Goal: Information Seeking & Learning: Learn about a topic

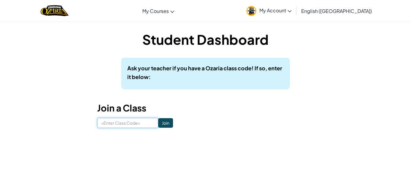
click at [117, 119] on input at bounding box center [127, 123] width 61 height 10
type input "nicerainlce"
click input "Join" at bounding box center [165, 123] width 15 height 10
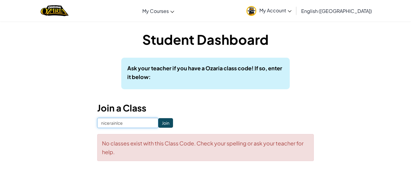
click at [138, 122] on input "nicerainlce" at bounding box center [127, 123] width 61 height 10
type input "n"
type input "NiceRainlce"
click input "Join" at bounding box center [165, 123] width 15 height 10
click at [116, 122] on input "NiceRainlce" at bounding box center [127, 123] width 61 height 10
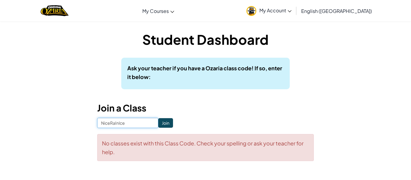
type input "NiceRaInlce"
click at [161, 123] on input "Join" at bounding box center [165, 123] width 15 height 10
click at [146, 125] on input "NiceRaInlce" at bounding box center [127, 123] width 61 height 10
click at [119, 123] on input "NiceRaInlce" at bounding box center [127, 123] width 61 height 10
click at [120, 123] on input "NiceRaInlce" at bounding box center [127, 123] width 61 height 10
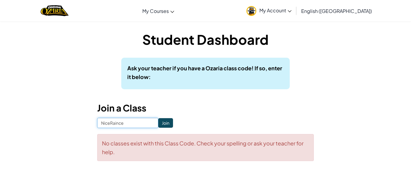
type input "NiceRainIce"
click input "Join" at bounding box center [165, 123] width 15 height 10
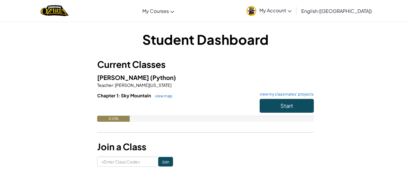
click at [297, 121] on div "0.0%" at bounding box center [205, 119] width 217 height 6
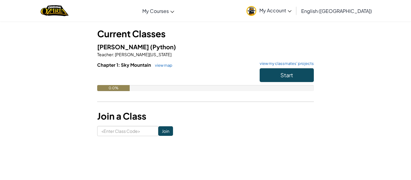
scroll to position [30, 0]
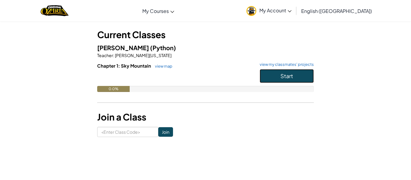
click at [300, 71] on button "Start" at bounding box center [287, 76] width 54 height 14
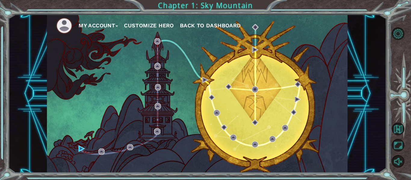
click at [370, 168] on div "My Account Customize Hero Back to Dashboard" at bounding box center [197, 93] width 378 height 159
click at [106, 28] on button "My Account" at bounding box center [98, 25] width 39 height 9
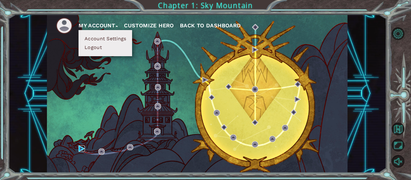
click at [81, 150] on img at bounding box center [82, 149] width 6 height 6
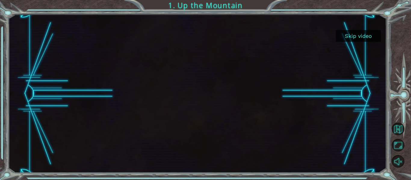
click at [363, 31] on button "Skip video" at bounding box center [358, 36] width 45 height 12
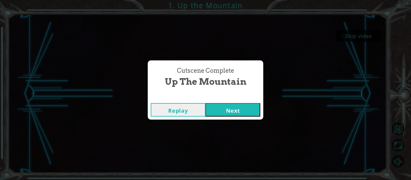
click at [183, 122] on div "Cutscene Complete Up the Mountain Replay Next" at bounding box center [205, 90] width 411 height 180
click at [192, 107] on button "Replay" at bounding box center [178, 110] width 55 height 14
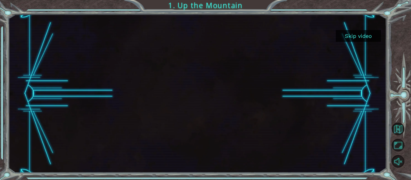
click at [368, 36] on button "Skip video" at bounding box center [358, 36] width 45 height 12
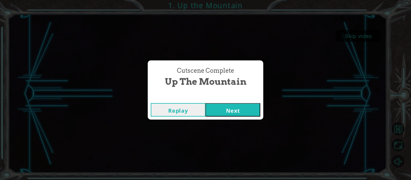
click at [243, 116] on button "Next" at bounding box center [233, 110] width 55 height 14
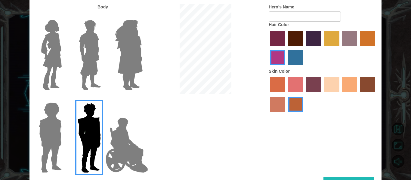
click at [38, 74] on label at bounding box center [49, 54] width 30 height 75
click at [64, 16] on input "Hero Connie" at bounding box center [64, 16] width 0 height 0
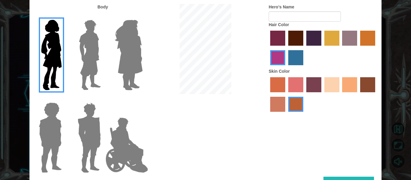
click at [132, 74] on img at bounding box center [128, 54] width 33 height 75
click at [142, 16] on input "Hero Amethyst" at bounding box center [142, 16] width 0 height 0
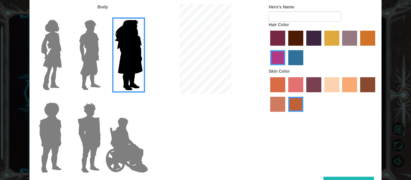
click at [58, 79] on img at bounding box center [51, 54] width 25 height 75
click at [64, 16] on input "Hero Connie" at bounding box center [64, 16] width 0 height 0
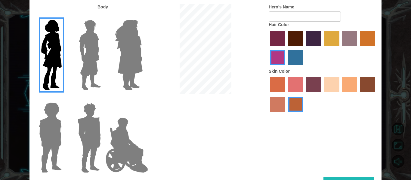
click at [277, 110] on label "burning sand skin color" at bounding box center [277, 104] width 15 height 15
click at [376, 95] on input "burning sand skin color" at bounding box center [376, 95] width 0 height 0
click at [355, 89] on label "tacao skin color" at bounding box center [349, 84] width 15 height 15
click at [340, 95] on input "tacao skin color" at bounding box center [340, 95] width 0 height 0
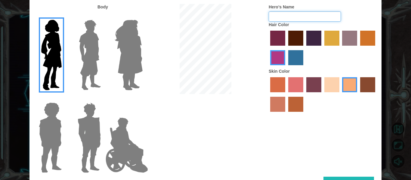
click at [329, 18] on input "Hero's Name" at bounding box center [305, 16] width 72 height 10
type input "[PERSON_NAME]"
click at [299, 43] on label "maroon hair color" at bounding box center [295, 38] width 15 height 15
click at [286, 48] on input "maroon hair color" at bounding box center [286, 48] width 0 height 0
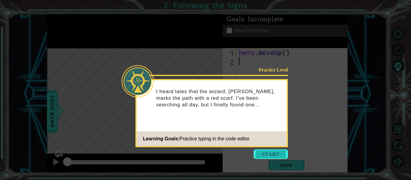
click at [282, 154] on button "Start" at bounding box center [271, 155] width 34 height 10
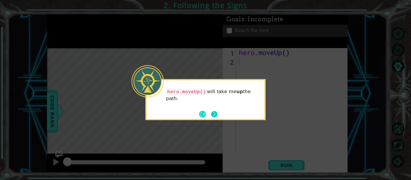
click at [212, 111] on button "Next" at bounding box center [214, 114] width 7 height 7
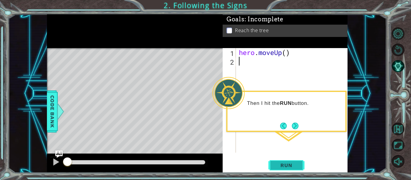
type textarea "hero.moveUp()"
click at [296, 163] on span "Run" at bounding box center [287, 166] width 24 height 6
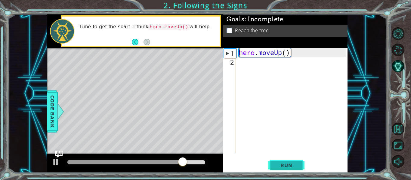
click at [293, 165] on span "Run" at bounding box center [287, 166] width 24 height 6
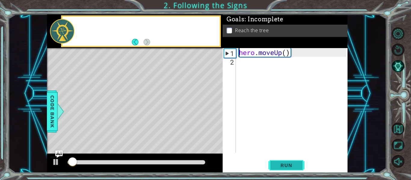
click at [293, 165] on span "Run" at bounding box center [287, 166] width 24 height 6
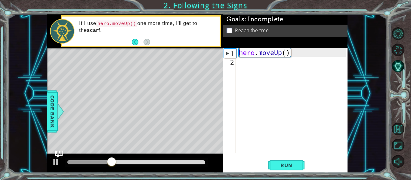
click at [246, 59] on div "hero . moveUp ( )" at bounding box center [294, 109] width 112 height 122
type textarea "m"
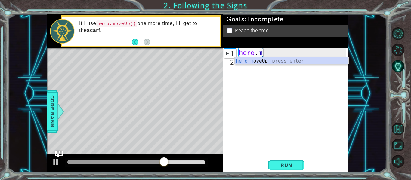
type textarea "h"
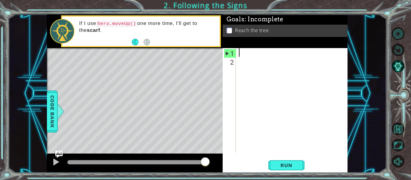
type textarea "h"
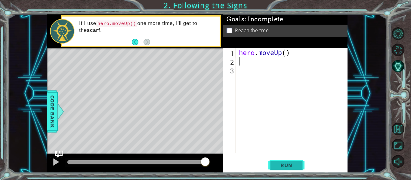
click at [284, 164] on span "Run" at bounding box center [287, 166] width 24 height 6
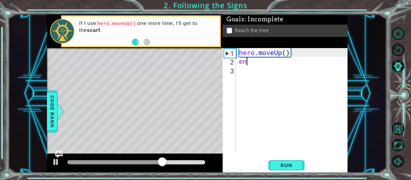
type textarea "e"
type textarea "h"
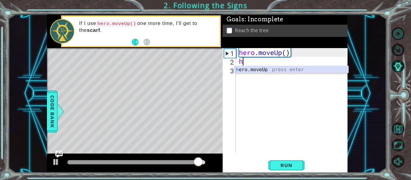
click at [263, 68] on div "h ero.moveUp press enter" at bounding box center [292, 77] width 114 height 22
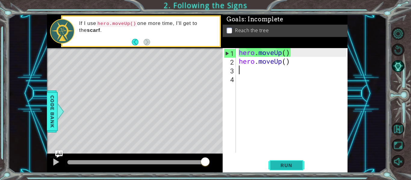
click at [281, 166] on span "Run" at bounding box center [287, 166] width 24 height 6
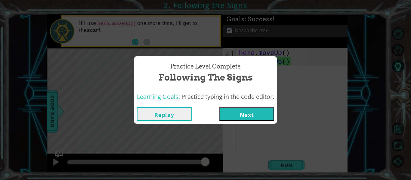
click at [255, 115] on button "Next" at bounding box center [246, 114] width 55 height 14
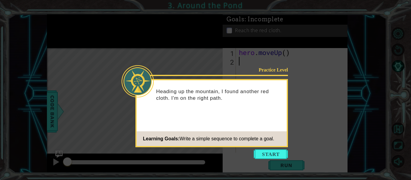
click at [255, 115] on div "Practice Level Heading up the mountain, I found another red cloth. I'm on the r…" at bounding box center [211, 113] width 153 height 68
click at [281, 150] on button "Start" at bounding box center [271, 155] width 34 height 10
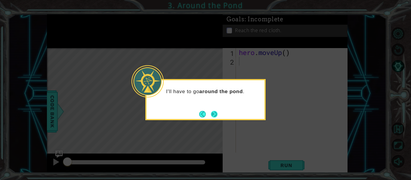
click at [216, 116] on button "Next" at bounding box center [214, 114] width 7 height 7
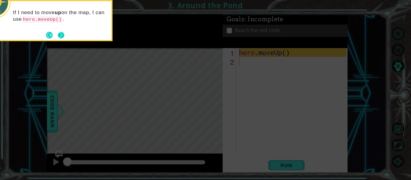
click at [61, 39] on button "Next" at bounding box center [61, 35] width 7 height 7
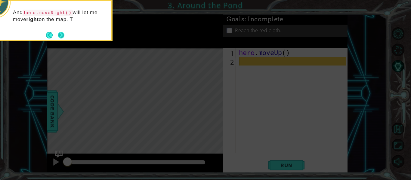
click at [61, 38] on button "Next" at bounding box center [61, 35] width 7 height 7
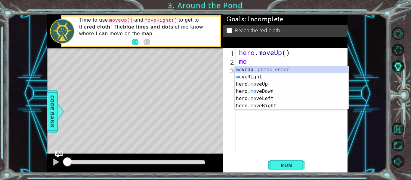
type textarea "mov"
click at [263, 117] on div "hero . moveUp ( ) mov" at bounding box center [294, 109] width 112 height 122
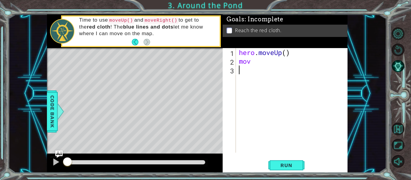
type textarea "e"
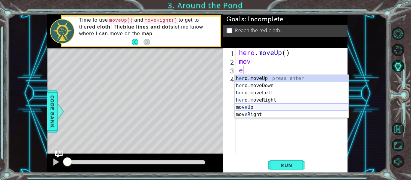
click at [265, 107] on div "h e ro.moveUp press enter h e ro.moveDown press enter h e ro.moveLeft press ent…" at bounding box center [292, 104] width 114 height 58
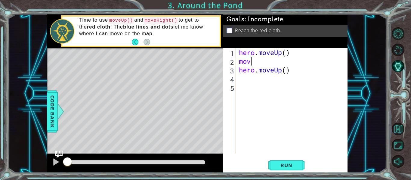
click at [258, 62] on div "hero . moveUp ( ) mov hero . moveUp ( )" at bounding box center [294, 109] width 112 height 122
type textarea "m"
type textarea "hero.moveUp()"
click at [240, 70] on div "hero . moveUp ( ) hero . moveUp ( )" at bounding box center [294, 109] width 112 height 122
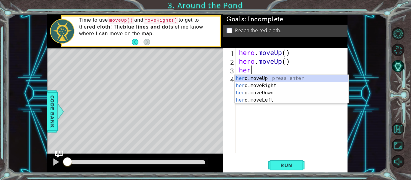
scroll to position [0, 0]
type textarea "hero"
click at [268, 79] on div "hero .moveUp press enter hero .moveRight press enter hero .moveDown press enter…" at bounding box center [292, 96] width 114 height 43
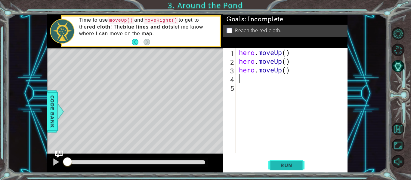
click at [297, 166] on span "Run" at bounding box center [287, 166] width 24 height 6
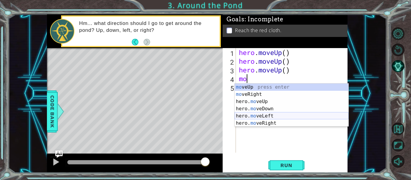
click at [275, 117] on div "mo veUp press enter mo veRight press enter hero. mo veUp press enter hero. mo v…" at bounding box center [292, 113] width 114 height 58
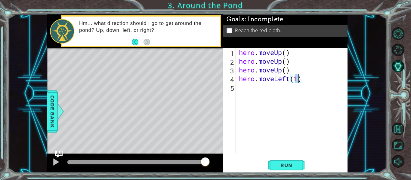
type textarea "hero.moveLeft(1)"
click at [278, 163] on span "Run" at bounding box center [287, 166] width 24 height 6
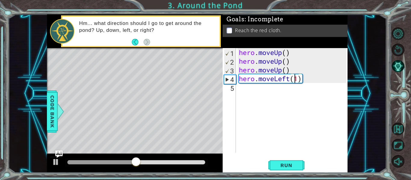
click at [296, 80] on div "hero . moveUp ( ) hero . moveUp ( ) hero . moveUp ( ) hero . moveLeft ( 1 )" at bounding box center [294, 109] width 112 height 122
click at [243, 90] on div "hero . moveUp ( ) hero . moveUp ( ) hero . moveUp ( ) hero . moveLeft ( 1 )" at bounding box center [294, 109] width 112 height 122
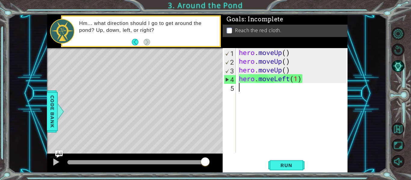
click at [279, 81] on div "hero . moveUp ( ) hero . moveUp ( ) hero . moveUp ( ) hero . moveLeft ( 1 )" at bounding box center [294, 109] width 112 height 122
click at [291, 82] on div "hero . moveUp ( ) hero . moveUp ( ) hero . moveUp ( ) hero . moveLeft ( 1 )" at bounding box center [294, 109] width 112 height 122
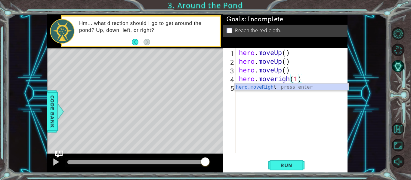
scroll to position [0, 3]
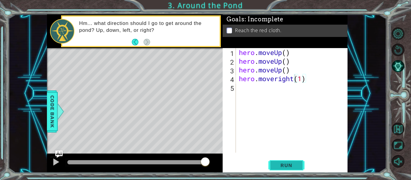
click at [293, 162] on button "Run" at bounding box center [287, 166] width 36 height 12
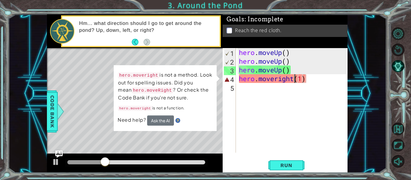
click at [298, 79] on div "hero . moveUp ( ) hero . moveUp ( ) hero . moveUp ( ) hero . moveright ( 1 )" at bounding box center [294, 109] width 112 height 122
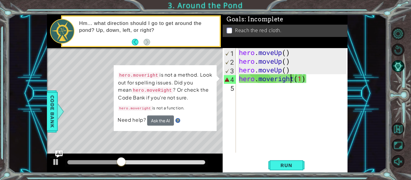
click at [293, 79] on div "hero . moveUp ( ) hero . moveUp ( ) hero . moveUp ( ) hero . moveright ( 1 )" at bounding box center [294, 109] width 112 height 122
click at [297, 79] on div "hero . moveUp ( ) hero . moveUp ( ) hero . moveUp ( ) hero . moveright ( 1 )" at bounding box center [294, 109] width 112 height 122
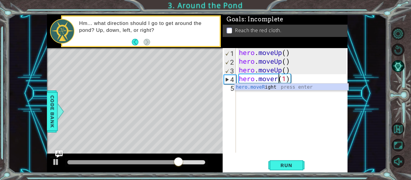
scroll to position [0, 2]
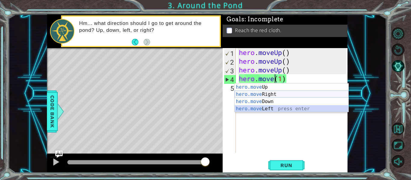
drag, startPoint x: 281, startPoint y: 109, endPoint x: 278, endPoint y: 94, distance: 15.2
click at [278, 94] on div "hero.move Up press enter hero.move Right press enter hero.move Down press enter…" at bounding box center [292, 105] width 114 height 43
type textarea "hero.moveLeft(1)(1)"
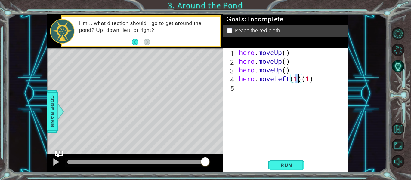
click at [278, 94] on div "hero . moveUp ( ) hero . moveUp ( ) hero . moveUp ( ) hero . moveLeft ( 1 ) ( 1…" at bounding box center [294, 109] width 112 height 122
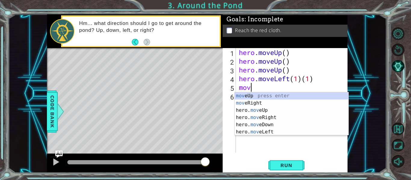
scroll to position [0, 0]
type textarea "m"
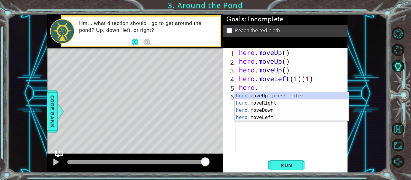
scroll to position [0, 1]
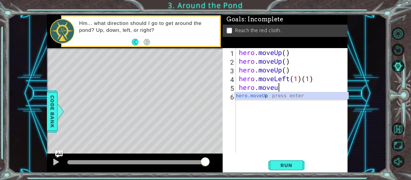
type textarea "hero.moveup"
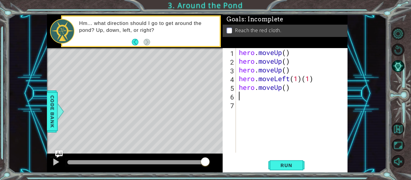
scroll to position [0, 0]
click at [287, 160] on button "Run" at bounding box center [287, 166] width 36 height 12
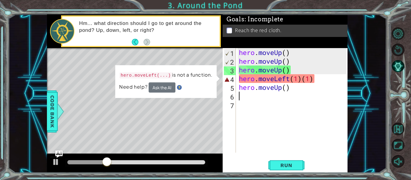
click at [285, 81] on div "hero . moveUp ( ) hero . moveUp ( ) hero . moveUp ( ) hero . moveLeft ( 1 ) ( 1…" at bounding box center [294, 109] width 112 height 122
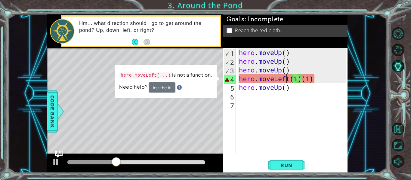
click at [290, 80] on div "hero . moveUp ( ) hero . moveUp ( ) hero . moveUp ( ) hero . moveLeft ( 1 ) ( 1…" at bounding box center [294, 109] width 112 height 122
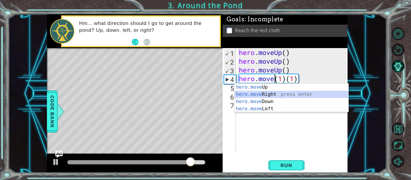
click at [281, 92] on div "hero.move Up press enter hero.move Right press enter hero.move Down press enter…" at bounding box center [292, 105] width 114 height 43
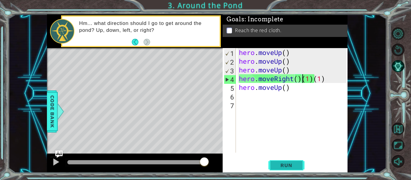
click at [278, 162] on button "Run" at bounding box center [287, 166] width 36 height 12
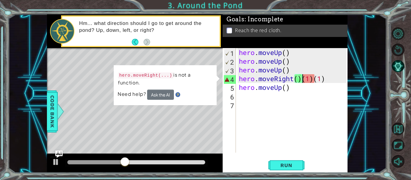
click at [310, 82] on div "hero . moveUp ( ) hero . moveUp ( ) hero . moveUp ( ) hero . moveRight ( ) ( 1 …" at bounding box center [294, 109] width 112 height 122
click at [322, 79] on div "hero . moveUp ( ) hero . moveUp ( ) hero . moveUp ( ) hero . moveRight ( ) ( 1 …" at bounding box center [294, 109] width 112 height 122
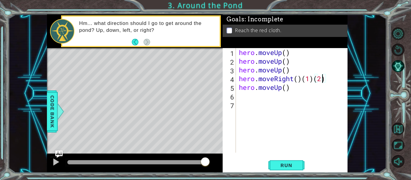
scroll to position [0, 4]
click at [282, 163] on span "Run" at bounding box center [287, 166] width 24 height 6
type textarea "hero.moveRight()"
click at [290, 164] on span "Run" at bounding box center [287, 166] width 24 height 6
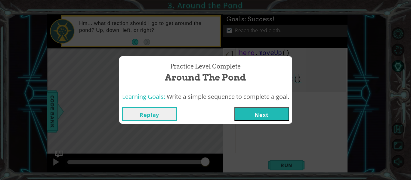
click at [261, 118] on button "Next" at bounding box center [262, 114] width 55 height 14
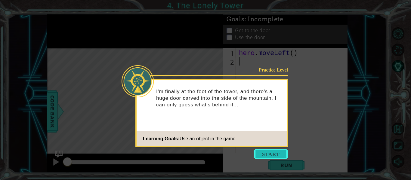
click at [275, 155] on button "Start" at bounding box center [271, 155] width 34 height 10
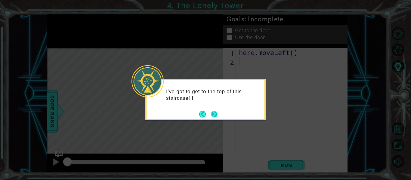
click at [216, 116] on button "Next" at bounding box center [214, 114] width 7 height 7
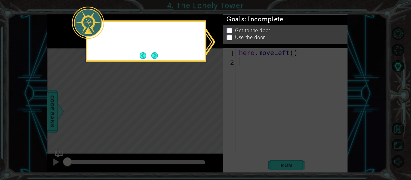
click at [216, 116] on icon at bounding box center [205, 90] width 411 height 180
click at [259, 86] on icon at bounding box center [205, 90] width 411 height 180
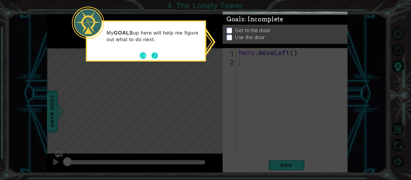
click at [157, 52] on button "Next" at bounding box center [154, 55] width 7 height 7
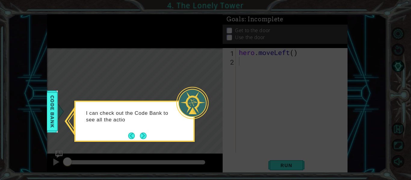
click at [141, 142] on icon at bounding box center [205, 90] width 411 height 180
click at [145, 141] on div "I can check out the Code Bank to see all the actions I can do." at bounding box center [134, 121] width 120 height 41
click at [133, 145] on icon at bounding box center [205, 90] width 411 height 180
click at [145, 139] on button "Next" at bounding box center [143, 136] width 7 height 7
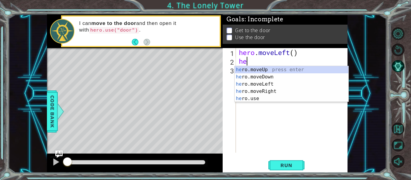
scroll to position [0, 0]
type textarea "hero"
click at [271, 67] on div "hero .moveUp press enter hero .moveDown press enter hero .moveLeft press enter …" at bounding box center [292, 91] width 114 height 51
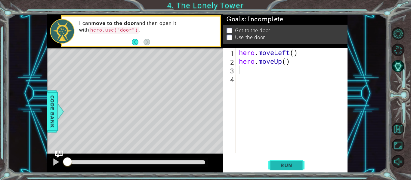
click at [285, 160] on button "Run" at bounding box center [287, 166] width 36 height 12
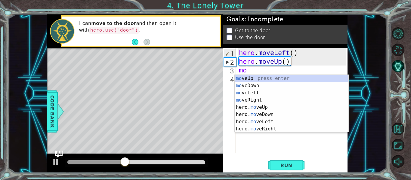
type textarea "m"
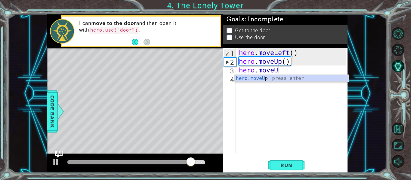
scroll to position [0, 2]
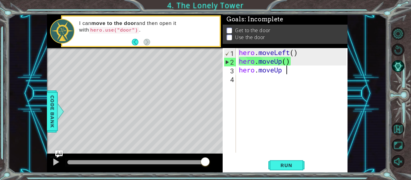
click at [287, 176] on div "1 ההההההההההההההההההההההההההההההההההההההההההההההההההההההההההההההההההההההההההההה…" at bounding box center [205, 90] width 411 height 180
click at [285, 169] on button "Run" at bounding box center [287, 166] width 36 height 12
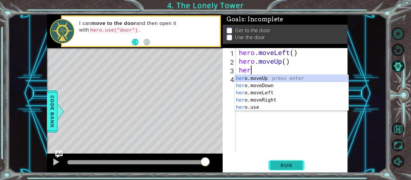
scroll to position [0, 0]
type textarea "h"
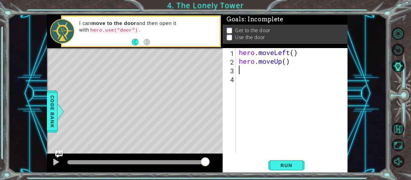
click at [286, 61] on div "hero . moveLeft ( ) hero . moveUp ( )" at bounding box center [294, 109] width 112 height 122
type textarea "hero.moveUp(2)"
click at [286, 165] on span "Run" at bounding box center [287, 166] width 24 height 6
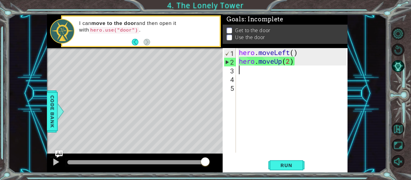
click at [289, 60] on div "hero . moveLeft ( ) hero . moveUp ( 2 )" at bounding box center [294, 109] width 112 height 122
click at [290, 61] on div "hero . moveLeft ( ) hero . moveUp ( 2 )" at bounding box center [294, 109] width 112 height 122
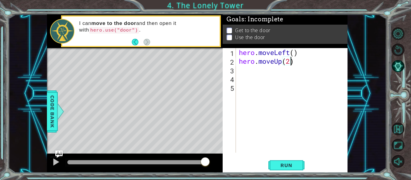
scroll to position [0, 2]
type textarea "hero.moveUp(3)"
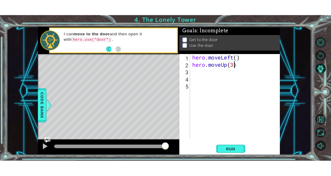
scroll to position [0, 0]
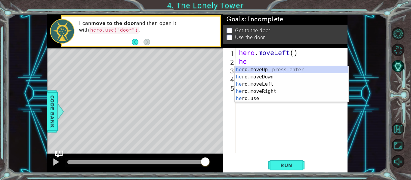
type textarea "h"
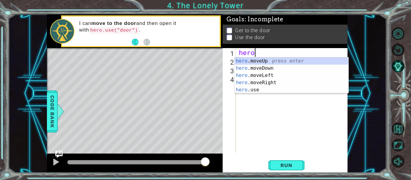
type textarea "h"
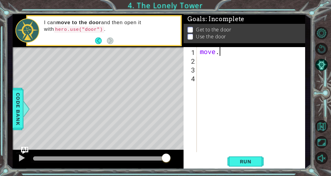
type textarea "m"
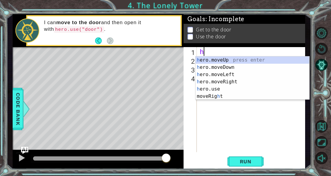
type textarea "her"
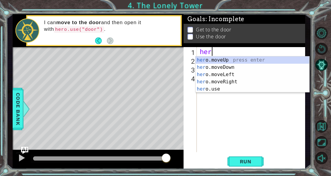
scroll to position [0, 0]
click at [238, 74] on div "her o.moveUp press enter her o.moveDown press enter her o.moveLeft press enter …" at bounding box center [253, 81] width 114 height 51
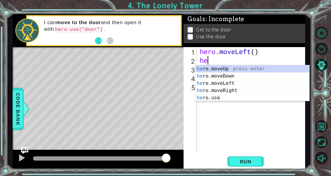
type textarea "her"
click at [226, 82] on div "her o.moveUp press enter her o.moveDown press enter her o.moveLeft press enter …" at bounding box center [253, 90] width 114 height 51
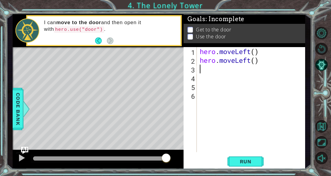
scroll to position [0, 0]
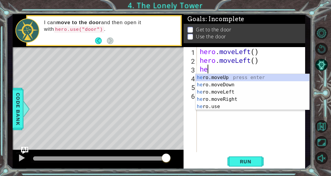
type textarea "her"
click at [223, 77] on div "her o.moveUp press enter her o.moveDown press enter her o.moveLeft press enter …" at bounding box center [253, 99] width 114 height 51
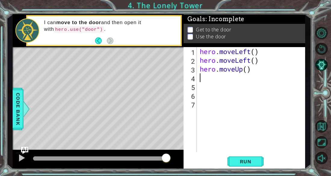
scroll to position [0, 0]
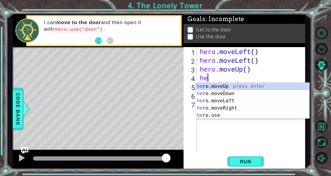
type textarea "her"
click at [228, 85] on div "her o.moveUp press enter her o.moveDown press enter her o.moveLeft press enter …" at bounding box center [253, 107] width 114 height 51
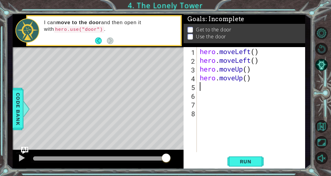
type textarea "m"
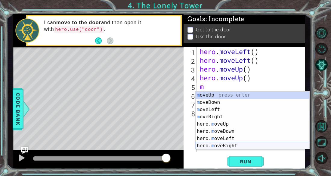
click at [240, 147] on div "m oveUp press enter m oveDown press enter m oveLeft press enter m oveRight pres…" at bounding box center [253, 127] width 114 height 72
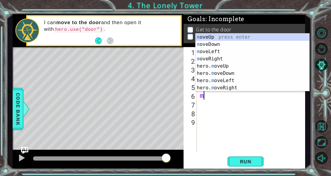
type textarea "mo"
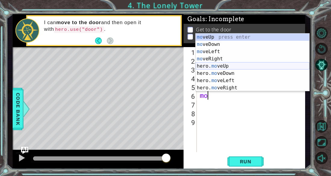
click at [219, 66] on div "mo veUp press enter mo veDown press enter mo veLeft press enter mo veRight pres…" at bounding box center [253, 69] width 114 height 72
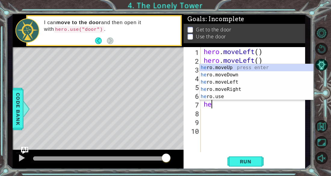
scroll to position [0, 0]
click at [218, 93] on div "her o.moveUp press enter her o.moveDown press enter her o.moveLeft press enter …" at bounding box center [257, 89] width 114 height 51
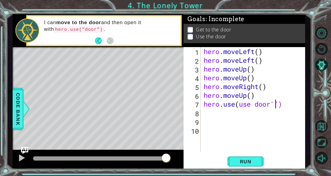
scroll to position [0, 3]
click at [257, 157] on button "Run" at bounding box center [246, 161] width 36 height 12
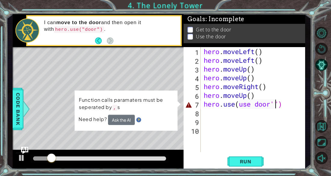
click at [280, 104] on div "hero . moveLeft ( ) hero . moveLeft ( ) hero . moveUp ( ) hero . moveUp ( ) her…" at bounding box center [255, 108] width 105 height 122
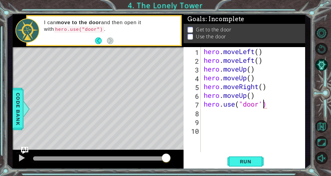
scroll to position [0, 2]
type textarea "hero.use("door")"
click at [247, 148] on div "hero . moveLeft ( ) hero . moveLeft ( ) hero . moveUp ( ) hero . moveUp ( ) her…" at bounding box center [255, 108] width 105 height 122
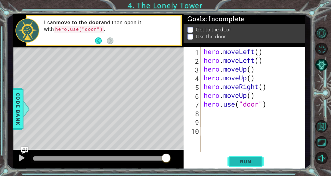
click at [253, 163] on span "Run" at bounding box center [246, 161] width 24 height 6
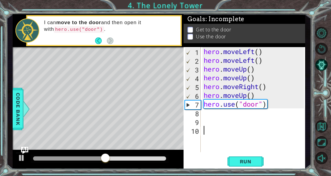
click at [201, 116] on div "1 2 3 4 5 6 7 8 9 10 hero . moveLeft ( ) hero . moveLeft ( ) hero . moveUp ( ) …" at bounding box center [244, 99] width 120 height 105
click at [214, 105] on div "hero . moveLeft ( ) hero . moveLeft ( ) hero . moveUp ( ) hero . moveUp ( ) her…" at bounding box center [255, 108] width 105 height 122
click at [272, 105] on div "hero . moveLeft ( ) hero . moveLeft ( ) hero . moveUp ( ) hero . moveUp ( ) her…" at bounding box center [255, 108] width 105 height 122
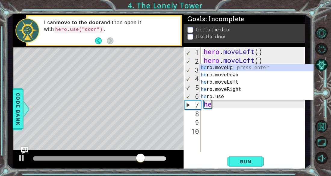
type textarea "h"
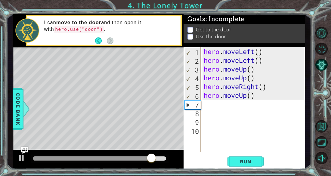
type textarea "h"
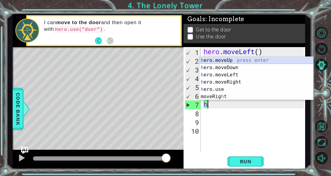
click at [228, 61] on div "h ero.moveUp press enter h ero.moveDown press enter h ero.moveLeft press enter …" at bounding box center [257, 86] width 114 height 58
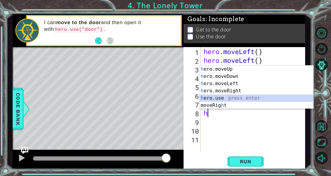
click at [204, 98] on div "h ero.moveUp press enter h ero.moveDown press enter h ero.moveLeft press enter …" at bounding box center [257, 94] width 114 height 58
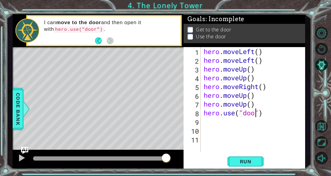
scroll to position [0, 3]
click at [259, 157] on button "Run" at bounding box center [246, 161] width 36 height 12
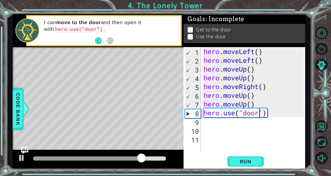
click at [264, 86] on div "hero . moveLeft ( ) hero . moveLeft ( ) hero . moveUp ( ) hero . moveUp ( ) her…" at bounding box center [255, 108] width 105 height 122
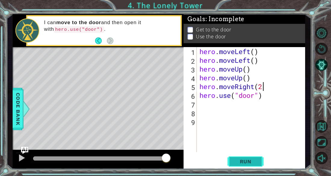
click at [244, 160] on span "Run" at bounding box center [246, 161] width 24 height 6
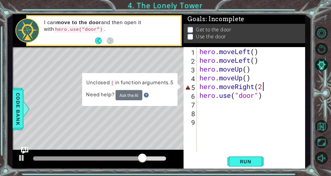
type textarea "hero.moveRight(2)"
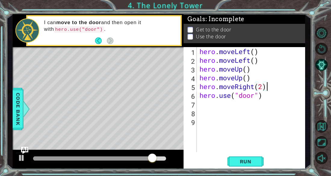
scroll to position [0, 0]
type textarea "hero.moveRight(2)"
click at [252, 160] on span "Run" at bounding box center [246, 161] width 24 height 6
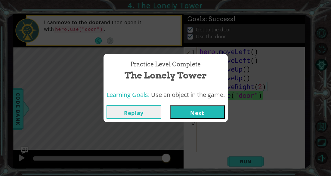
click at [211, 118] on button "Next" at bounding box center [197, 112] width 55 height 14
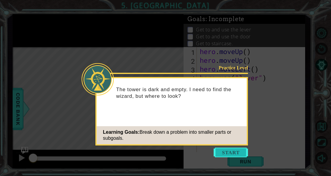
click at [230, 147] on button "Start" at bounding box center [231, 152] width 34 height 10
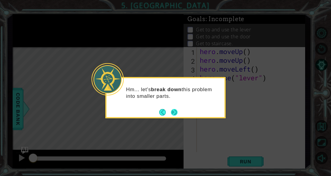
click at [176, 112] on button "Next" at bounding box center [174, 112] width 7 height 7
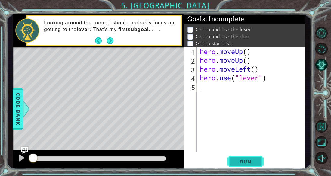
click at [246, 161] on span "Run" at bounding box center [246, 161] width 24 height 6
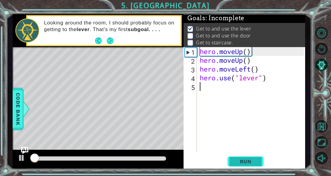
scroll to position [2, 0]
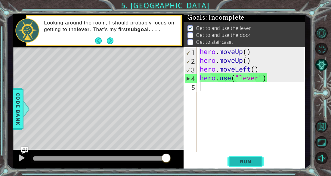
type textarea "r"
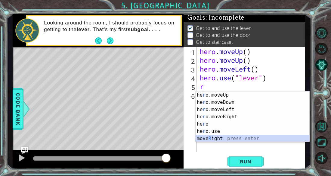
click at [242, 137] on div "he r o.moveUp press enter he r o.moveDown press enter he r o.moveLeft press ent…" at bounding box center [253, 123] width 114 height 65
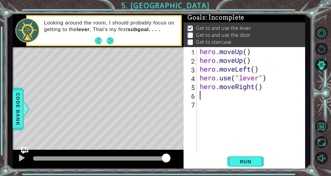
click at [259, 85] on div "hero . moveUp ( ) hero . moveUp ( ) hero . moveLeft ( ) hero . use ( "lever" ) …" at bounding box center [253, 108] width 108 height 122
type textarea "hero.moveRight(3)"
click at [284, 93] on div "hero . moveUp ( ) hero . moveUp ( ) hero . moveLeft ( ) hero . use ( "lever" ) …" at bounding box center [253, 108] width 108 height 122
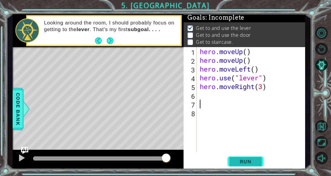
click at [247, 156] on button "Run" at bounding box center [246, 161] width 36 height 12
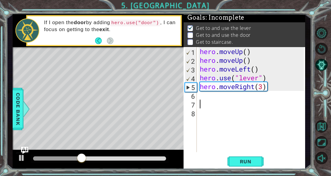
type textarea "m"
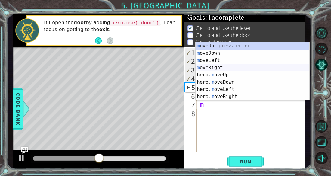
click at [212, 70] on div "m oveUp press enter m oveDown press enter m oveLeft press enter m oveRight pres…" at bounding box center [253, 78] width 114 height 72
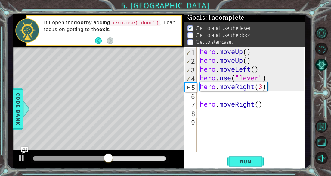
click at [263, 105] on div "hero . moveUp ( ) hero . moveUp ( ) hero . moveLeft ( ) hero . use ( "lever" ) …" at bounding box center [253, 108] width 108 height 122
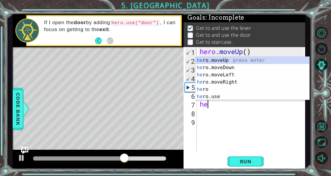
type textarea "h"
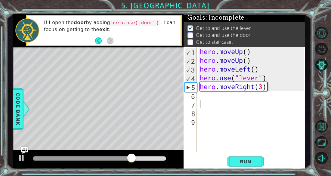
click at [199, 95] on div "hero . moveUp ( ) hero . moveUp ( ) hero . moveLeft ( ) hero . use ( "lever" ) …" at bounding box center [253, 108] width 108 height 122
type textarea "m"
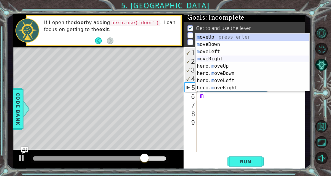
click at [210, 61] on div "m oveUp press enter m oveDown press enter m oveLeft press enter m oveRight pres…" at bounding box center [253, 69] width 114 height 72
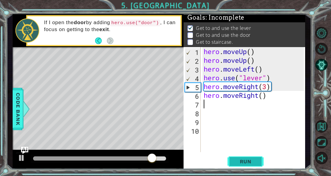
click at [240, 159] on span "Run" at bounding box center [246, 161] width 24 height 6
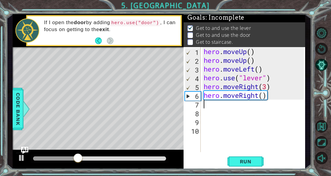
click at [271, 97] on div "hero . moveUp ( ) hero . moveUp ( ) hero . moveLeft ( ) hero . use ( "lever" ) …" at bounding box center [255, 108] width 105 height 122
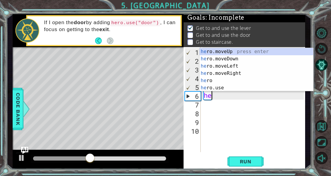
type textarea "h"
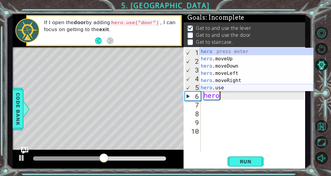
click at [237, 87] on div "hero press enter hero .moveUp press enter hero .moveDown press enter hero .move…" at bounding box center [257, 77] width 114 height 58
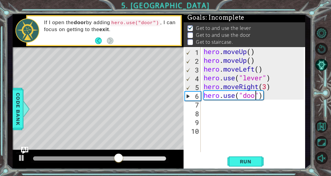
scroll to position [0, 3]
type textarea "hero.use("door")"
click at [245, 165] on button "Run" at bounding box center [246, 161] width 36 height 12
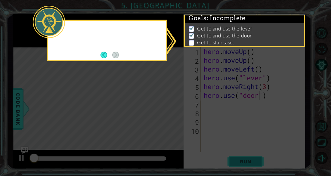
scroll to position [2, 0]
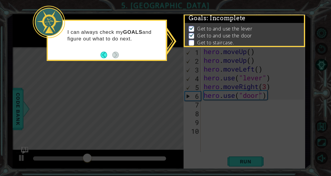
click at [242, 143] on icon at bounding box center [165, 88] width 331 height 176
click at [189, 41] on p at bounding box center [191, 43] width 5 height 6
click at [191, 43] on p at bounding box center [191, 43] width 5 height 6
click at [102, 53] on button "Back" at bounding box center [107, 54] width 12 height 7
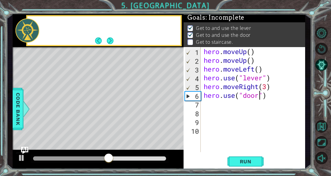
scroll to position [1, 0]
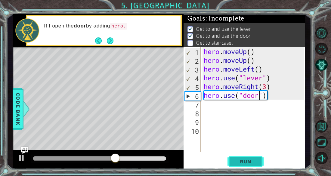
click at [256, 160] on span "Run" at bounding box center [246, 161] width 24 height 6
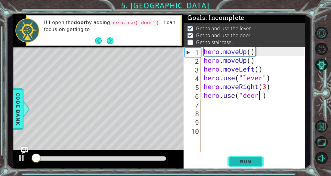
scroll to position [2, 0]
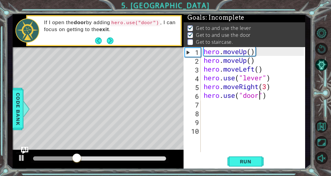
click at [206, 107] on div "hero . moveUp ( ) hero . moveUp ( ) hero . moveLeft ( ) hero . use ( "lever" ) …" at bounding box center [255, 108] width 105 height 122
type textarea "mo"
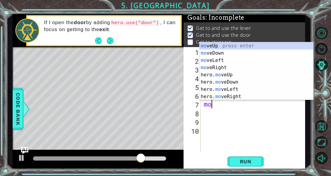
click at [244, 48] on div "mo veUp press enter mo veDown press enter mo veLeft press enter mo veRight pres…" at bounding box center [257, 78] width 114 height 72
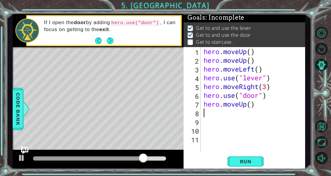
click at [252, 106] on div "hero . moveUp ( ) hero . moveUp ( ) hero . moveLeft ( ) hero . use ( "lever" ) …" at bounding box center [255, 108] width 105 height 122
type textarea "hero.moveUp(2)"
click at [214, 118] on div "hero . moveUp ( ) hero . moveUp ( ) hero . moveLeft ( ) hero . use ( "lever" ) …" at bounding box center [255, 108] width 105 height 122
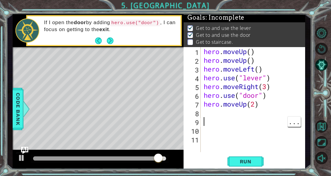
click at [205, 110] on div "hero . moveUp ( ) hero . moveUp ( ) hero . moveLeft ( ) hero . use ( "lever" ) …" at bounding box center [255, 108] width 105 height 122
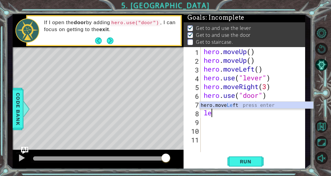
scroll to position [0, 0]
type textarea "left"
click at [258, 108] on div "hero.move Left press enter" at bounding box center [257, 112] width 114 height 22
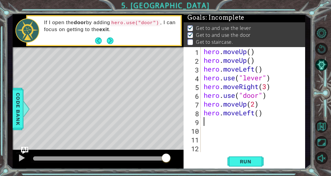
scroll to position [0, 0]
click at [257, 115] on div "hero . moveUp ( ) hero . moveUp ( ) hero . moveLeft ( ) hero . use ( "lever" ) …" at bounding box center [255, 108] width 105 height 122
type textarea "hero.moveLeft(4)"
click at [252, 160] on span "Run" at bounding box center [246, 161] width 24 height 6
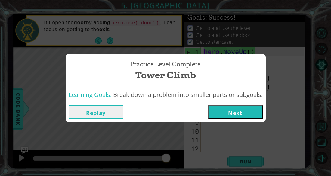
click at [235, 111] on button "Next" at bounding box center [235, 112] width 55 height 14
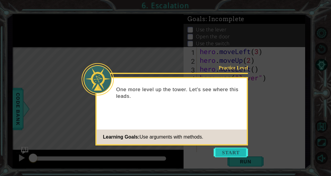
click at [237, 147] on button "Start" at bounding box center [231, 152] width 34 height 10
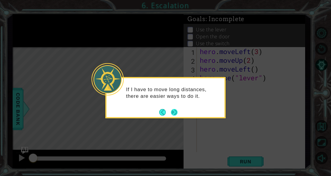
click at [176, 110] on button "Next" at bounding box center [174, 112] width 7 height 7
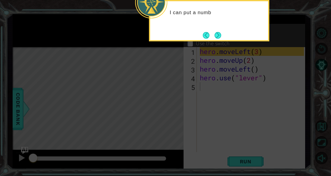
click at [200, 100] on icon at bounding box center [165, 26] width 331 height 298
click at [220, 37] on button "Next" at bounding box center [218, 35] width 7 height 7
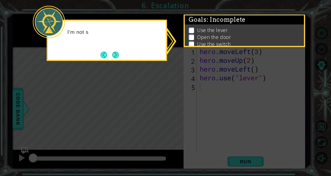
click at [220, 37] on p "Open the door" at bounding box center [214, 37] width 34 height 7
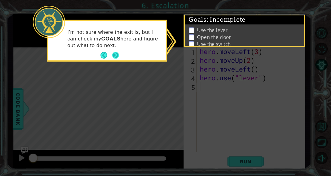
click at [118, 55] on button "Next" at bounding box center [115, 55] width 7 height 7
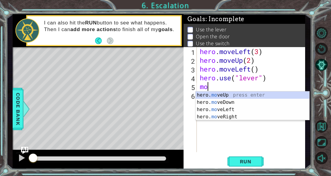
scroll to position [0, 0]
click at [257, 95] on div "hero. move Up press enter hero. move Down press enter hero. move Left press ent…" at bounding box center [253, 112] width 114 height 43
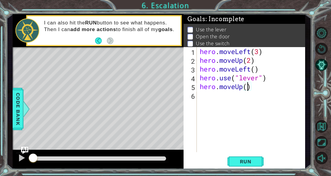
type textarea "hero.moveUp(3)"
click at [258, 159] on button "Run" at bounding box center [246, 161] width 36 height 12
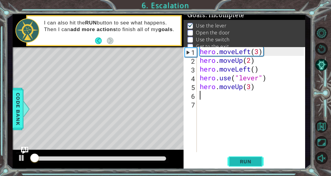
scroll to position [5, 0]
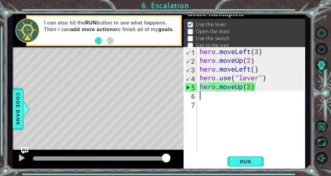
click at [326, 68] on button "AI Hint" at bounding box center [321, 64] width 12 height 12
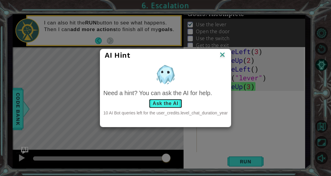
click at [174, 106] on button "Ask the AI" at bounding box center [165, 103] width 33 height 10
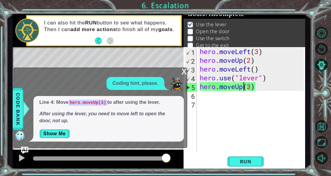
click at [244, 88] on div "hero . moveLeft ( 3 ) hero . moveUp ( 2 ) hero . moveLeft ( ) hero . use ( "lev…" at bounding box center [253, 108] width 108 height 122
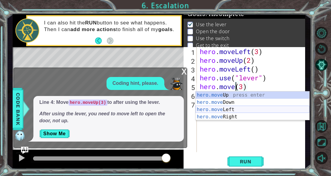
click at [243, 108] on div "hero.move Up press enter hero.move Down press enter hero.move Left press enter …" at bounding box center [253, 112] width 114 height 43
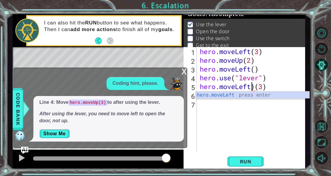
click at [256, 89] on div "hero . moveLeft ( 3 ) hero . moveUp ( 2 ) hero . moveLeft ( ) hero . use ( "lev…" at bounding box center [253, 108] width 108 height 122
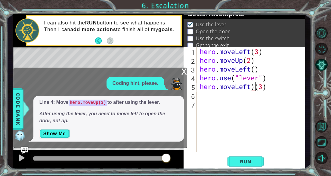
type textarea "hero.moveLeft(3)"
click at [254, 161] on span "Run" at bounding box center [246, 161] width 24 height 6
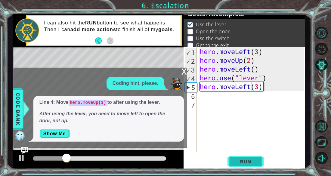
click at [255, 162] on span "Run" at bounding box center [246, 161] width 24 height 6
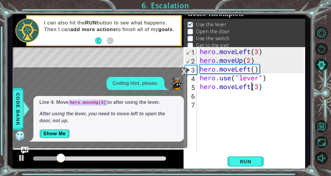
click at [182, 70] on div "x" at bounding box center [184, 71] width 5 height 6
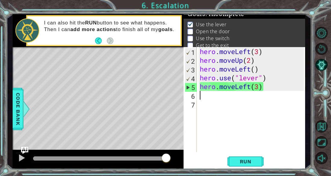
click at [260, 91] on div "hero . moveLeft ( 3 ) hero . moveUp ( 2 ) hero . moveLeft ( ) hero . use ( "lev…" at bounding box center [253, 108] width 108 height 122
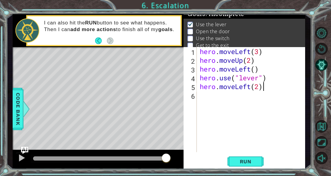
scroll to position [0, 3]
type textarea "hero.moveLeft(2)"
click at [243, 158] on span "Run" at bounding box center [246, 161] width 24 height 6
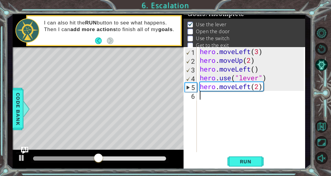
click at [204, 102] on div "hero . moveLeft ( 3 ) hero . moveUp ( 2 ) hero . moveLeft ( ) hero . use ( "lev…" at bounding box center [253, 108] width 108 height 122
click at [258, 86] on div "hero . moveLeft ( 3 ) hero . moveUp ( 2 ) hero . moveLeft ( ) hero . use ( "lev…" at bounding box center [253, 108] width 108 height 122
type textarea "hero.moveLeft(1)"
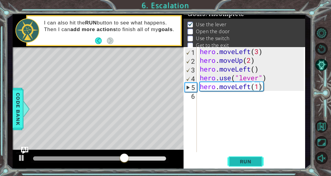
click at [241, 166] on button "Run" at bounding box center [246, 161] width 36 height 12
click at [213, 98] on div "hero . moveLeft ( 3 ) hero . moveUp ( 2 ) hero . moveLeft ( ) hero . use ( "lev…" at bounding box center [253, 108] width 108 height 122
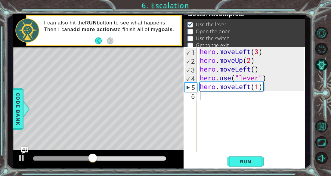
scroll to position [0, 0]
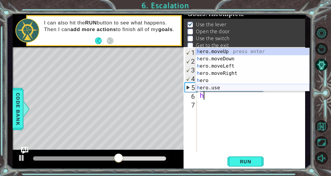
click at [219, 86] on div "h ero.moveUp press enter h ero.moveDown press enter h ero.moveLeft press enter …" at bounding box center [253, 77] width 114 height 58
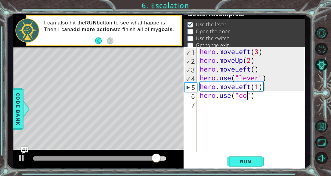
scroll to position [0, 3]
type textarea "hero.use("door")"
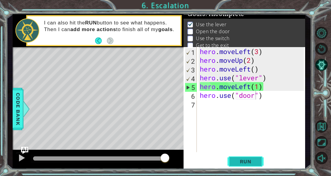
click at [254, 155] on button "Run" at bounding box center [246, 161] width 36 height 12
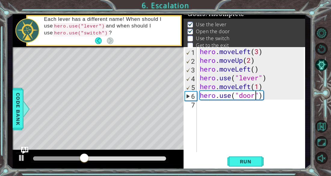
click at [212, 106] on div "hero . moveLeft ( 3 ) hero . moveUp ( 2 ) hero . moveLeft ( ) hero . use ( "lev…" at bounding box center [253, 108] width 108 height 122
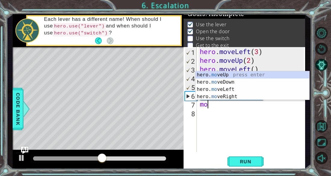
type textarea "mo"
click at [225, 70] on body "1 2 3 4 5 6 7 hero . moveLeft ( 3 ) hero . moveUp ( 2 ) hero . moveLeft ( ) her…" at bounding box center [165, 88] width 331 height 176
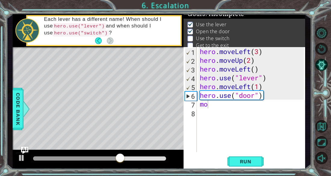
click at [219, 118] on div "hero . moveLeft ( 3 ) hero . moveUp ( 2 ) hero . moveLeft ( ) hero . use ( "lev…" at bounding box center [253, 108] width 108 height 122
click at [213, 104] on div "hero . moveLeft ( 3 ) hero . moveUp ( 2 ) hero . moveLeft ( ) hero . use ( "lev…" at bounding box center [253, 108] width 108 height 122
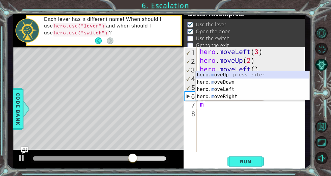
click at [214, 76] on div "hero. m oveUp press enter hero. m oveDown press enter hero. m oveLeft press ent…" at bounding box center [253, 92] width 114 height 43
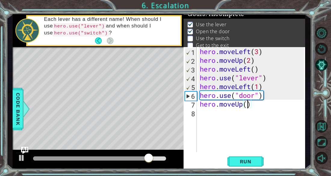
type textarea "hero.moveUp(3)"
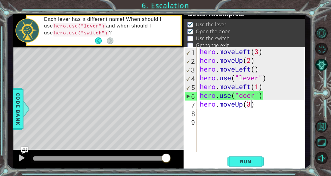
click at [251, 104] on div "hero . moveLeft ( 3 ) hero . moveUp ( 2 ) hero . moveLeft ( ) hero . use ( "lev…" at bounding box center [253, 108] width 108 height 122
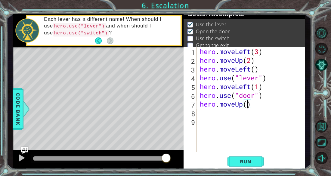
click at [60, 84] on div "Level Map" at bounding box center [152, 135] width 278 height 177
click at [247, 105] on div "hero . moveLeft ( 3 ) hero . moveUp ( 2 ) hero . moveLeft ( ) hero . use ( "lev…" at bounding box center [253, 108] width 108 height 122
type textarea "hero.moveUp(2)"
click at [252, 164] on span "Run" at bounding box center [246, 161] width 24 height 6
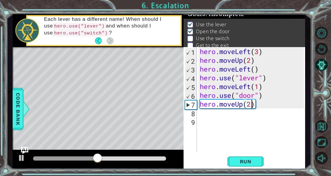
click at [205, 118] on div "hero . moveLeft ( 3 ) hero . moveUp ( 2 ) hero . moveLeft ( ) hero . use ( "lev…" at bounding box center [253, 108] width 108 height 122
click at [203, 114] on div "hero . moveLeft ( 3 ) hero . moveUp ( 2 ) hero . moveLeft ( ) hero . use ( "lev…" at bounding box center [253, 108] width 108 height 122
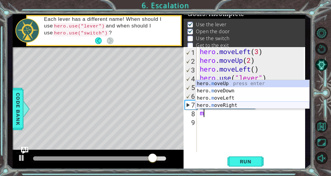
click at [223, 105] on div "hero. m oveUp press enter hero. m oveDown press enter hero. m oveLeft press ent…" at bounding box center [253, 101] width 114 height 43
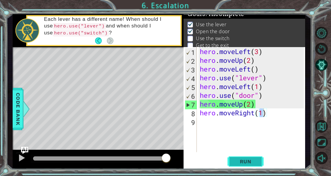
click at [259, 159] on button "Run" at bounding box center [246, 161] width 36 height 12
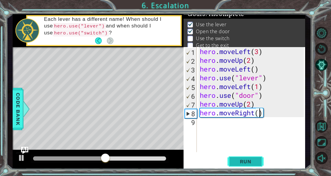
type textarea "hero.moveRight(2)"
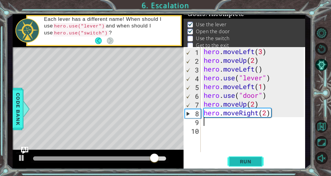
click at [259, 160] on button "Run" at bounding box center [246, 161] width 36 height 12
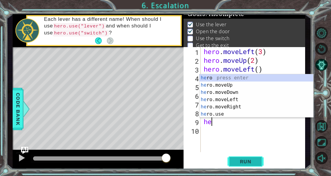
scroll to position [0, 0]
click at [232, 112] on div "her o press enter her o.moveUp press enter her o.moveDown press enter her o.mov…" at bounding box center [257, 103] width 114 height 58
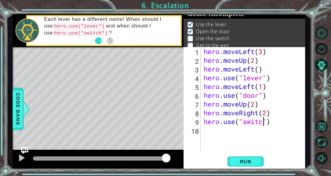
type textarea "hero.use("switch")"
click at [250, 138] on div "hero . moveLeft ( 3 ) hero . moveUp ( 2 ) hero . moveLeft ( ) hero . use ( "lev…" at bounding box center [255, 108] width 105 height 122
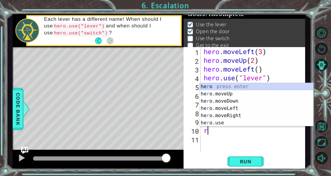
click at [247, 117] on div "he r o press enter he r o.moveUp press enter he r o.moveDown press enter he r o…" at bounding box center [257, 112] width 114 height 58
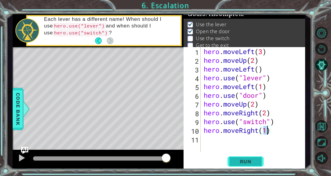
type textarea "hero.moveRight(1)"
click at [255, 163] on span "Run" at bounding box center [246, 161] width 24 height 6
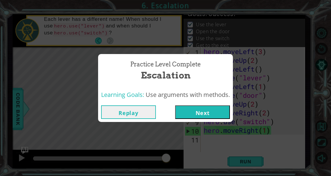
click at [213, 115] on button "Next" at bounding box center [202, 112] width 55 height 14
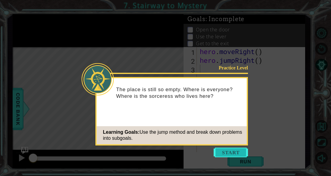
click at [230, 149] on button "Start" at bounding box center [231, 152] width 34 height 10
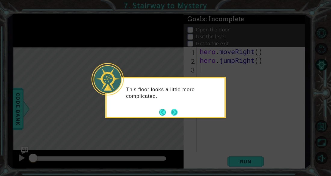
click at [176, 114] on button "Next" at bounding box center [174, 112] width 7 height 7
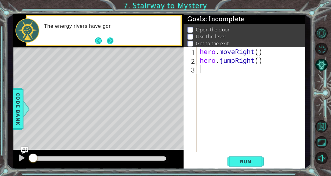
click at [107, 40] on button "Next" at bounding box center [110, 40] width 7 height 7
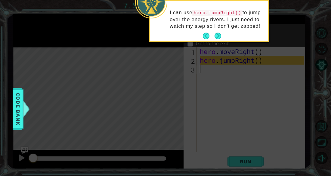
click at [218, 42] on icon at bounding box center [165, 26] width 331 height 298
click at [218, 39] on button "Next" at bounding box center [218, 36] width 7 height 7
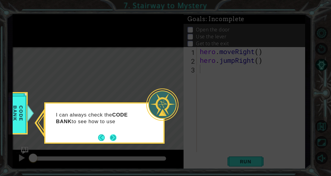
click at [112, 138] on button "Next" at bounding box center [113, 137] width 7 height 7
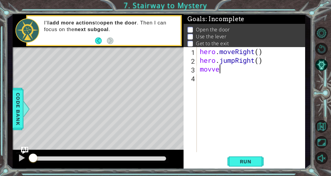
scroll to position [0, 0]
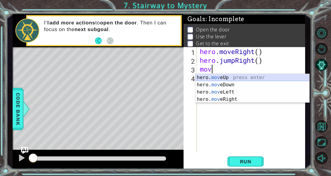
click at [230, 76] on div "hero. mov eUp press enter hero. mov eDown press enter hero. mov eLeft press ent…" at bounding box center [253, 95] width 114 height 43
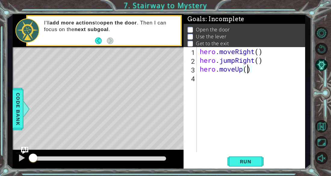
type textarea "hero.moveUp(1)"
